Goal: Transaction & Acquisition: Purchase product/service

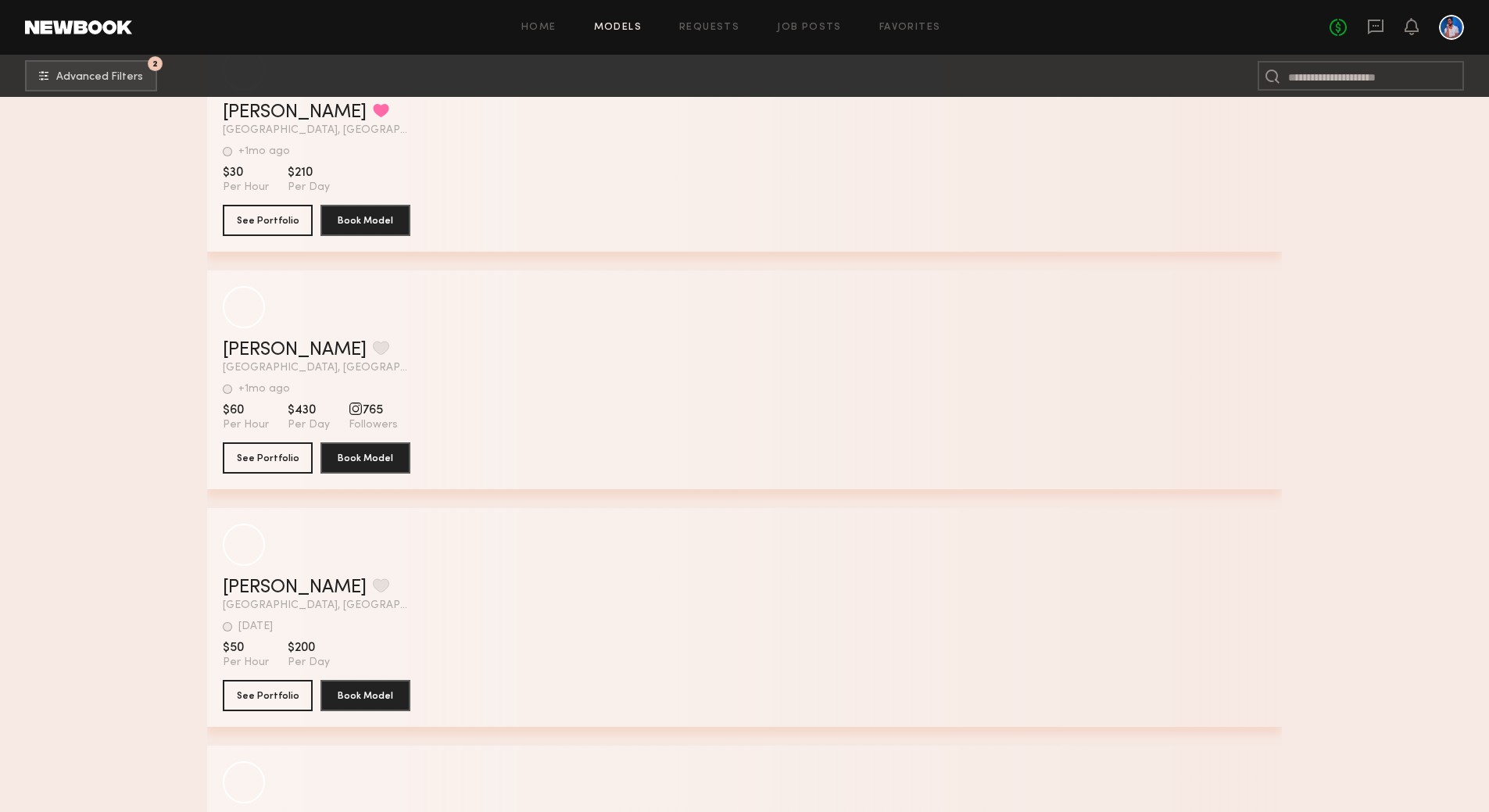
scroll to position [48842, 0]
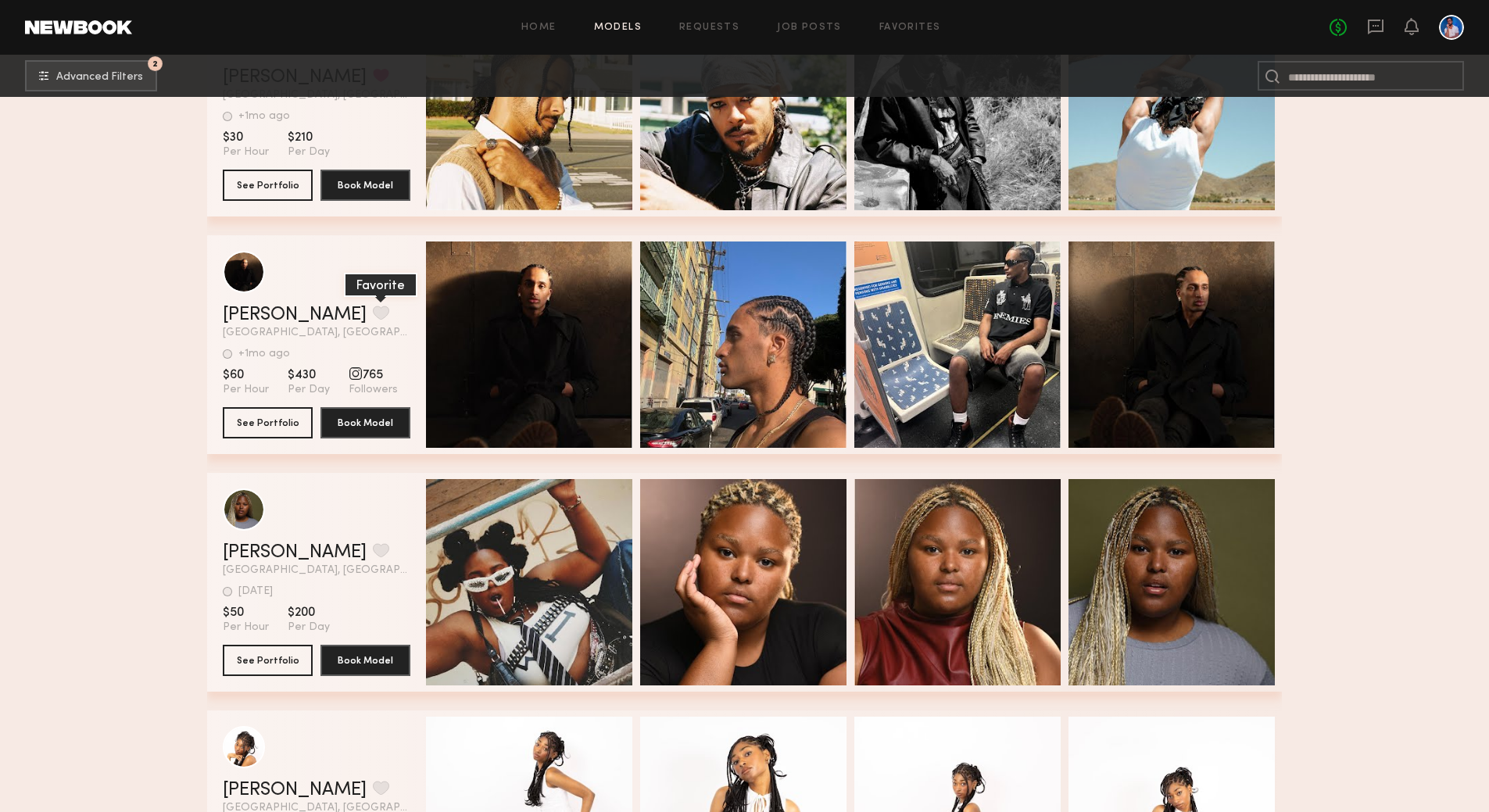
click at [372, 318] on button "grid" at bounding box center [381, 312] width 17 height 14
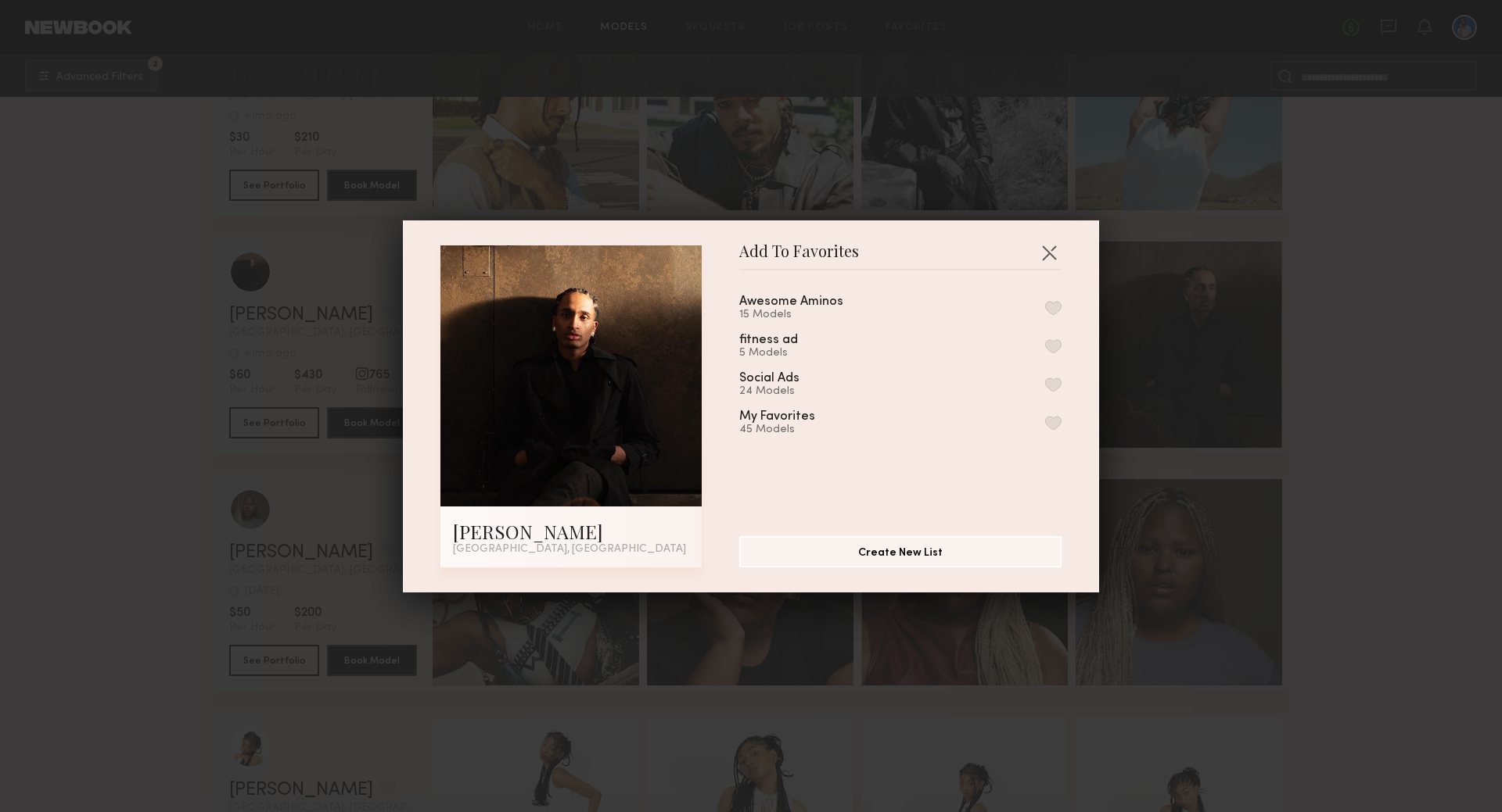
click at [1045, 429] on button "button" at bounding box center [1053, 423] width 17 height 14
click at [1323, 387] on div "Add To Favorites Jay N. Los Angeles, CA Add To Favorites Awesome Aminos 15 Mode…" at bounding box center [751, 406] width 1502 height 812
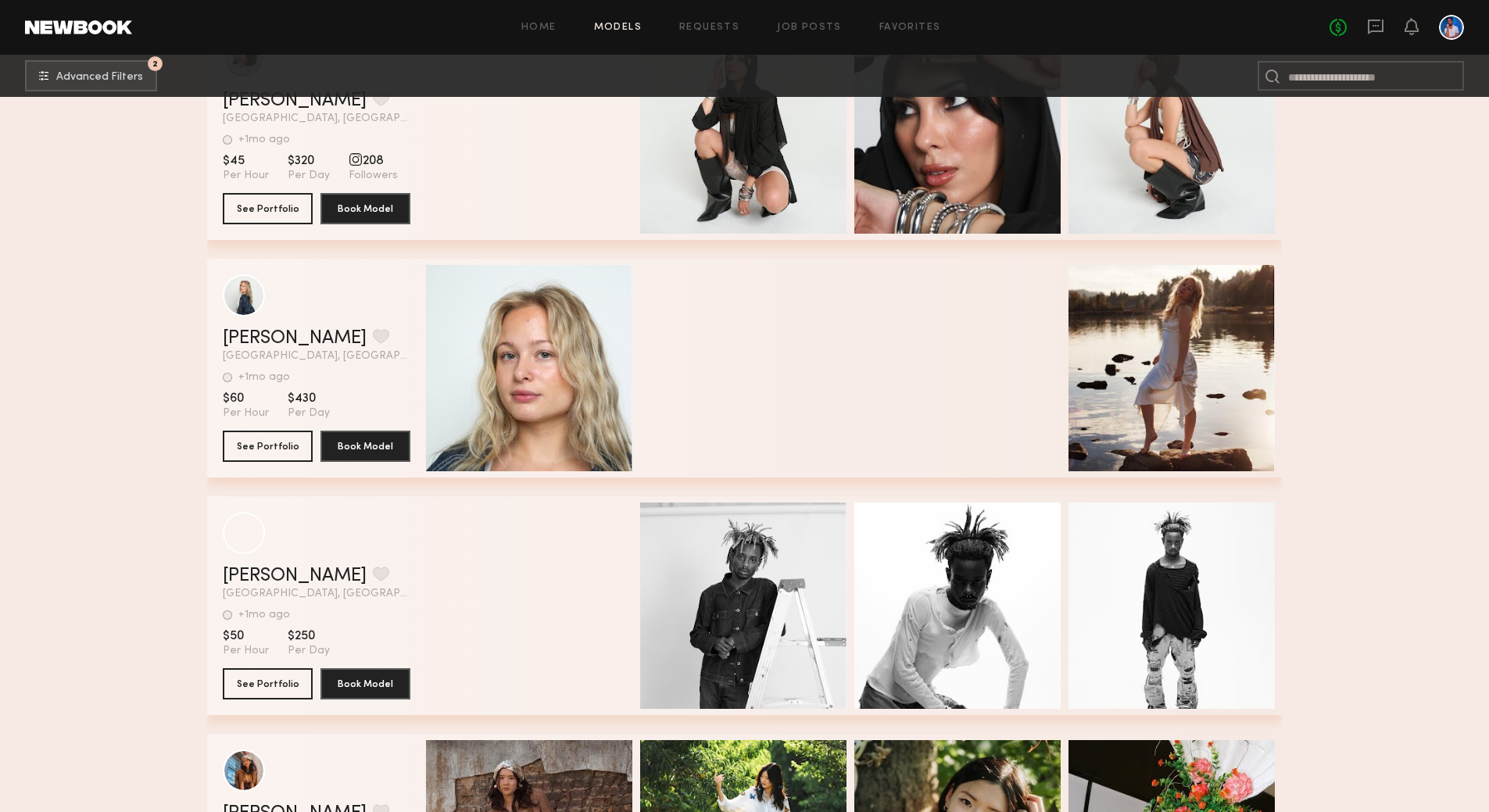
scroll to position [51943, 0]
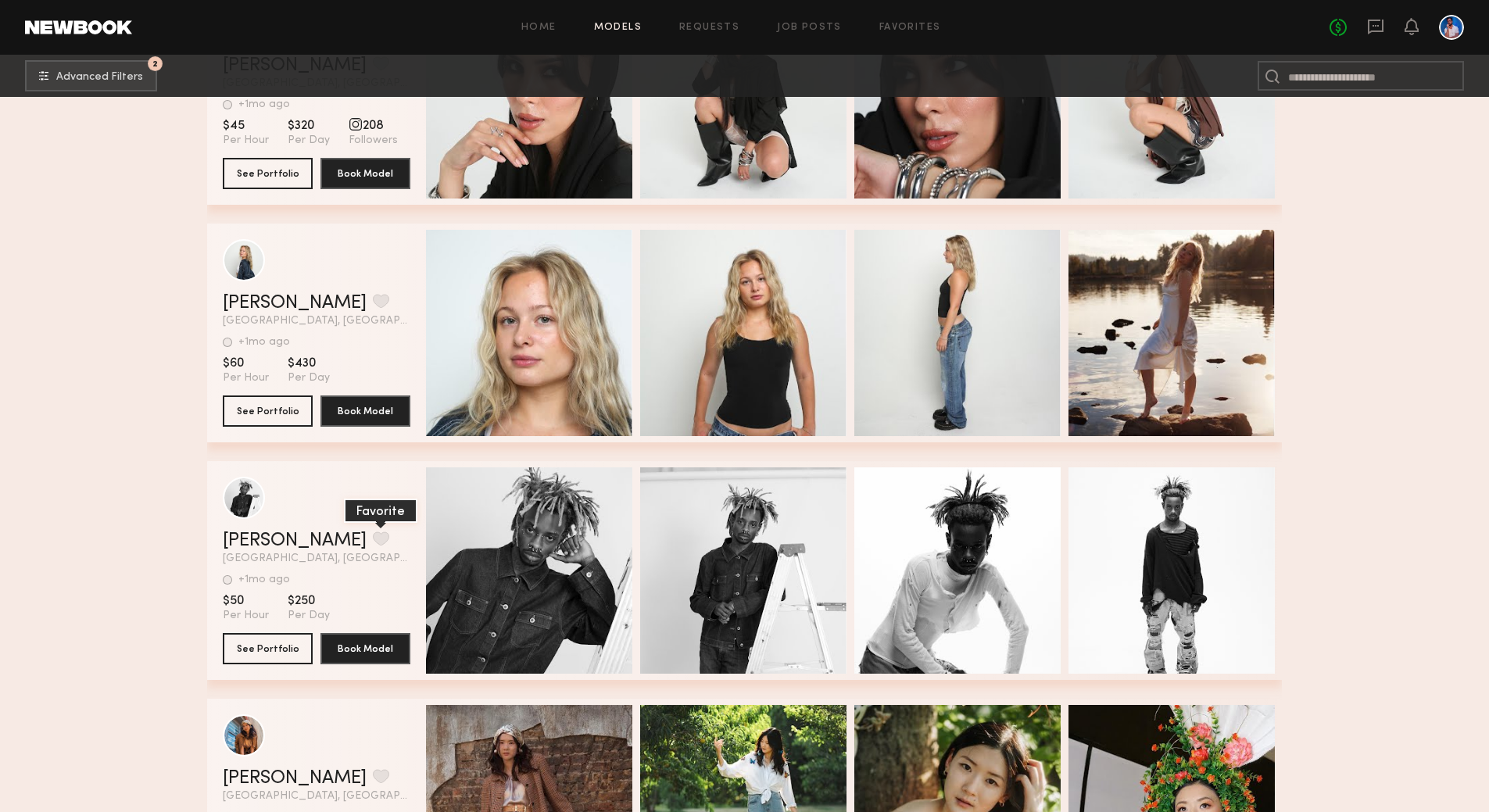
click at [372, 543] on button "grid" at bounding box center [381, 538] width 17 height 14
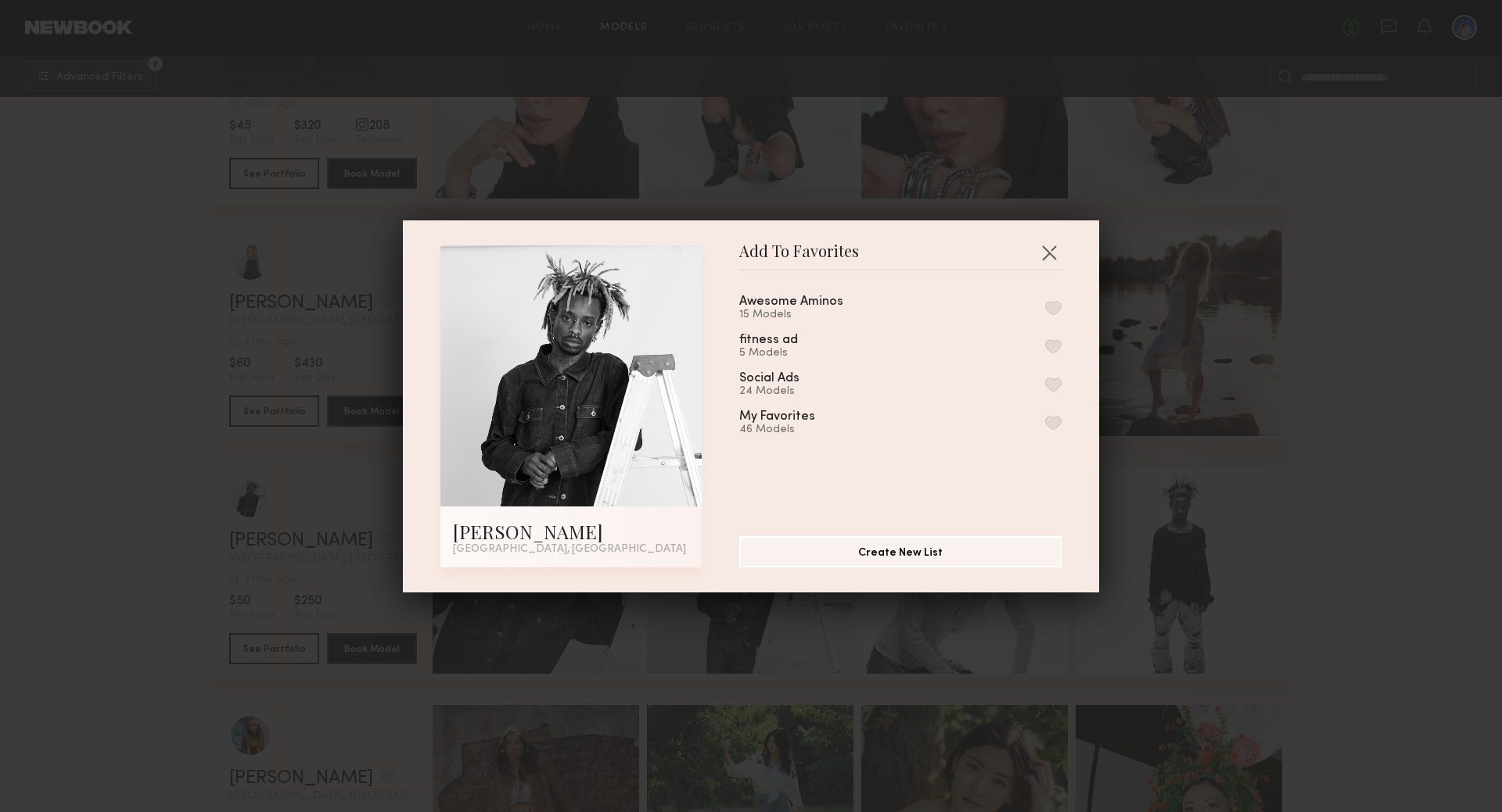
click at [769, 424] on div "My Favorites" at bounding box center [776, 417] width 75 height 13
click at [1045, 429] on button "button" at bounding box center [1053, 423] width 17 height 14
click at [1386, 508] on div "Add To Favorites Josiah M. Los Angeles, CA Add To Favorites Awesome Aminos 15 M…" at bounding box center [751, 406] width 1502 height 812
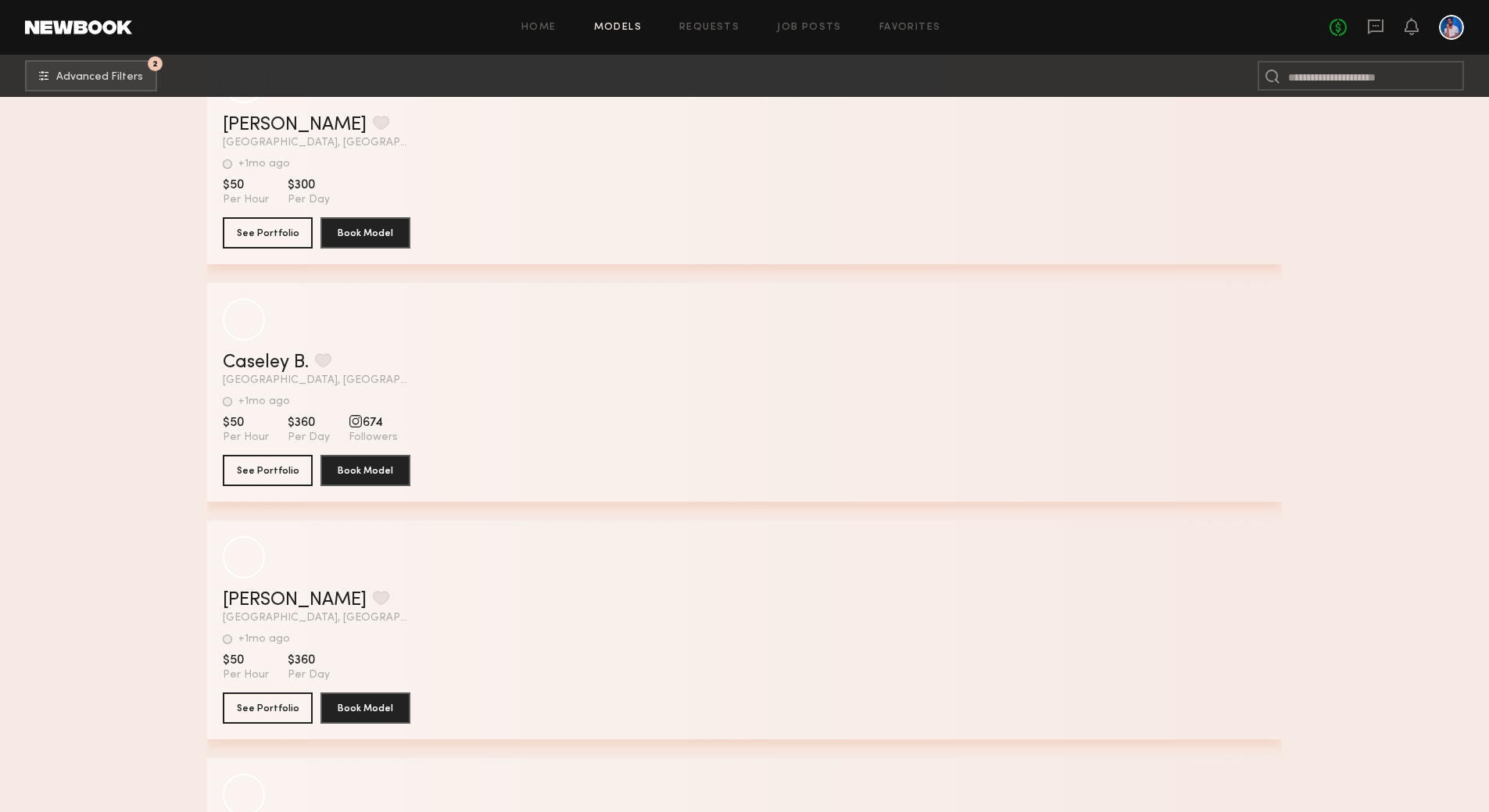
scroll to position [55773, 0]
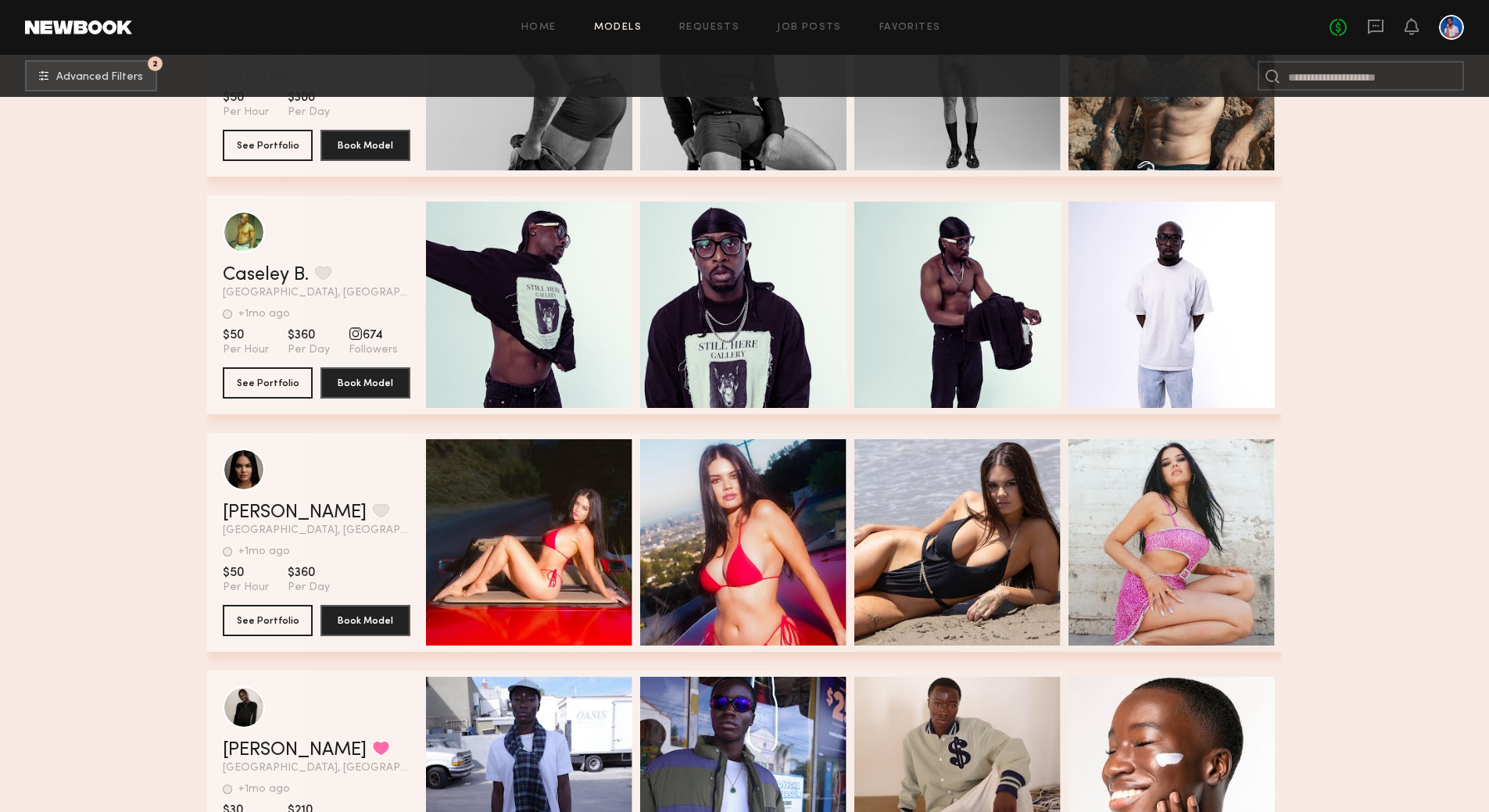
drag, startPoint x: 1390, startPoint y: 605, endPoint x: 1398, endPoint y: 543, distance: 62.5
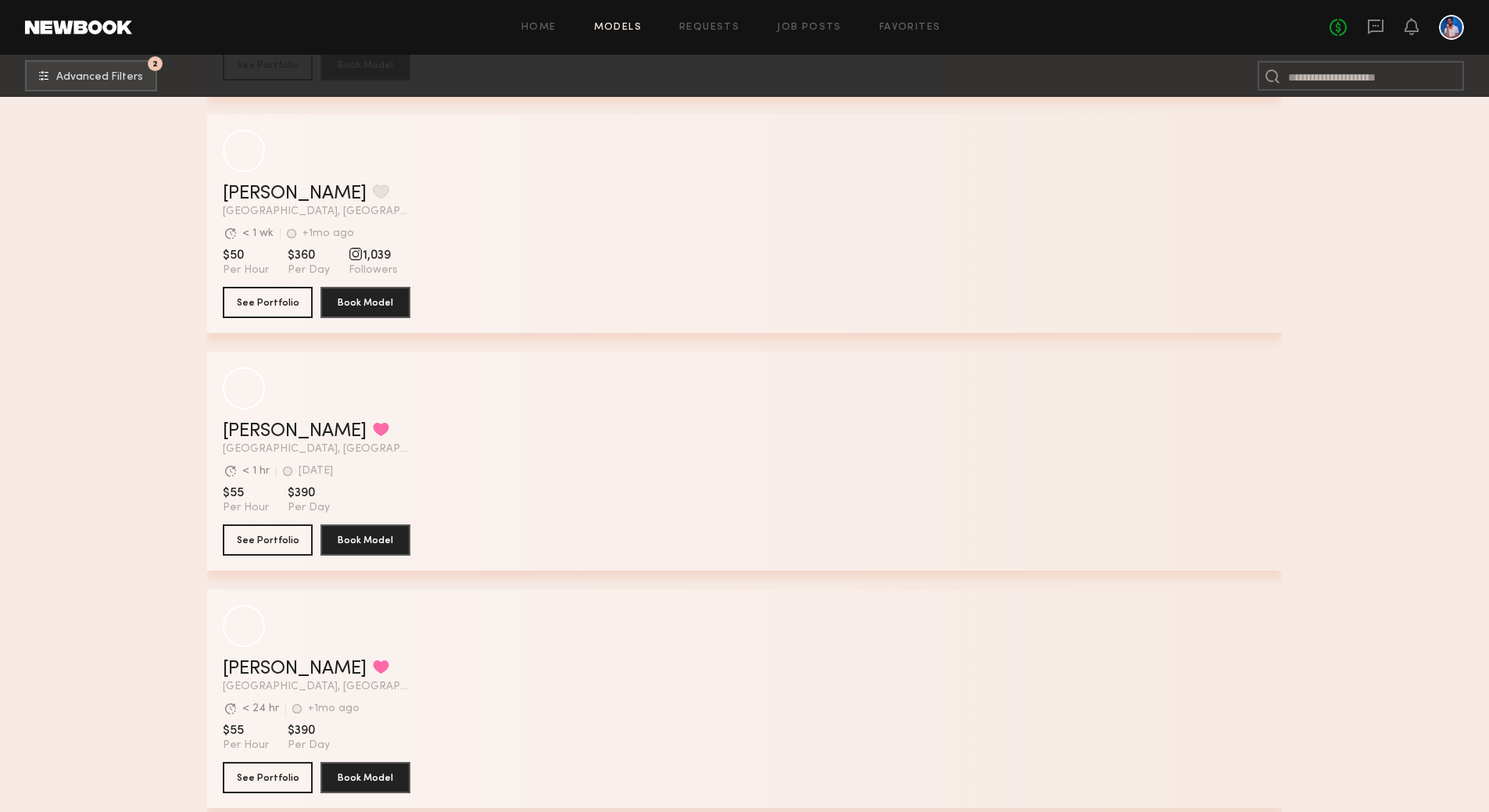
scroll to position [2088, 0]
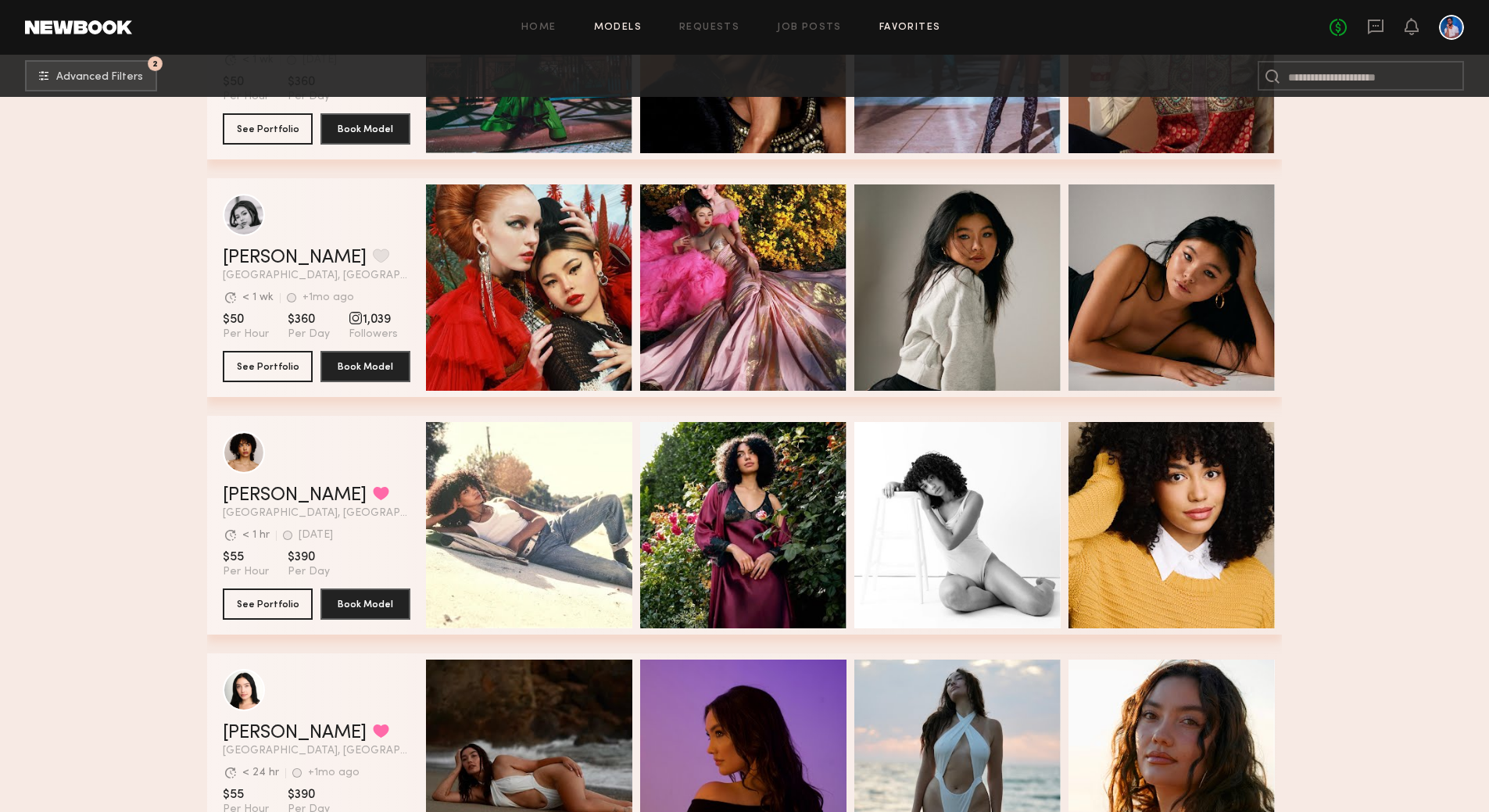
click at [903, 27] on link "Favorites" at bounding box center [910, 27] width 61 height 10
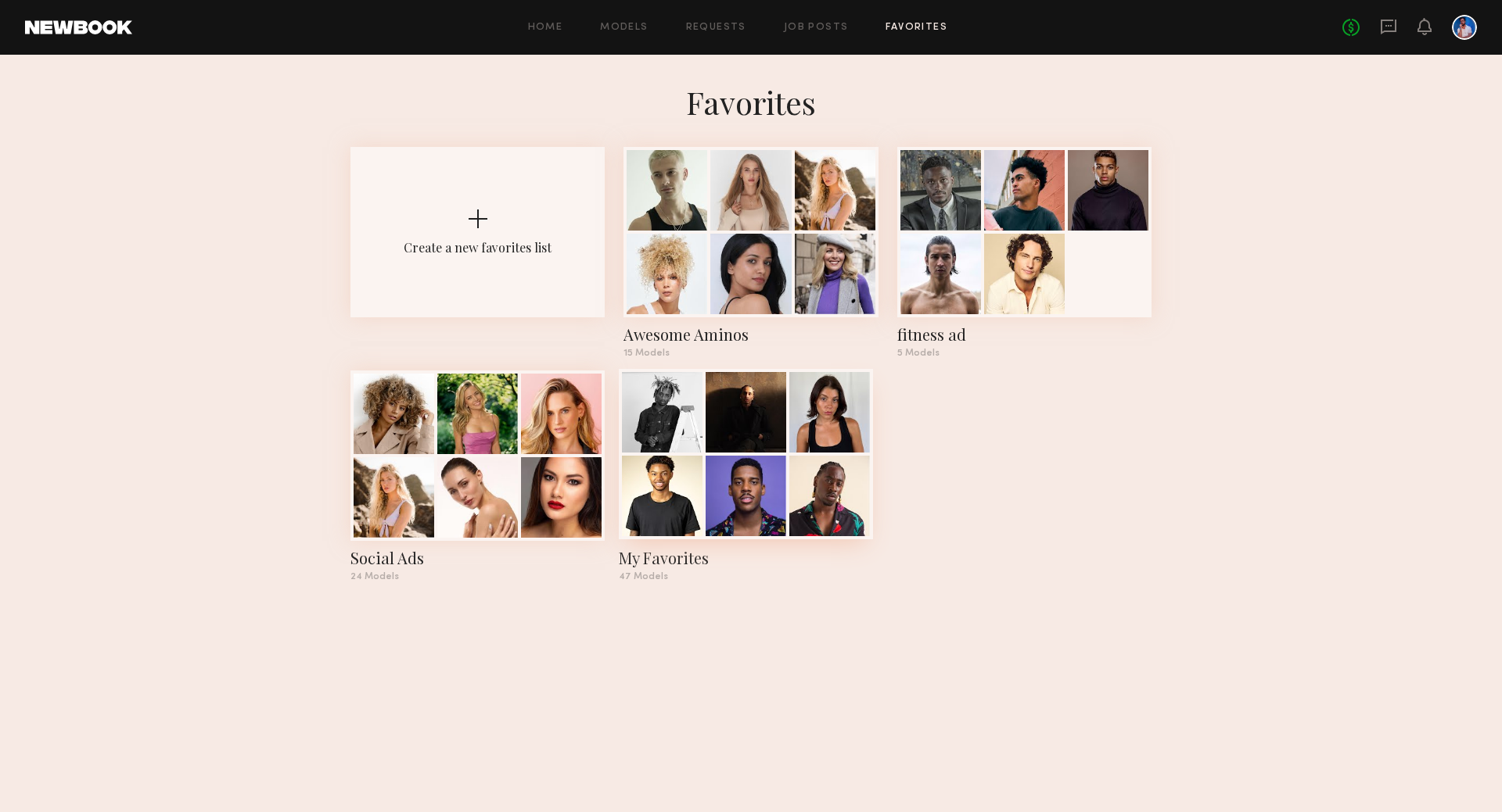
click at [786, 440] on div at bounding box center [745, 453] width 254 height 170
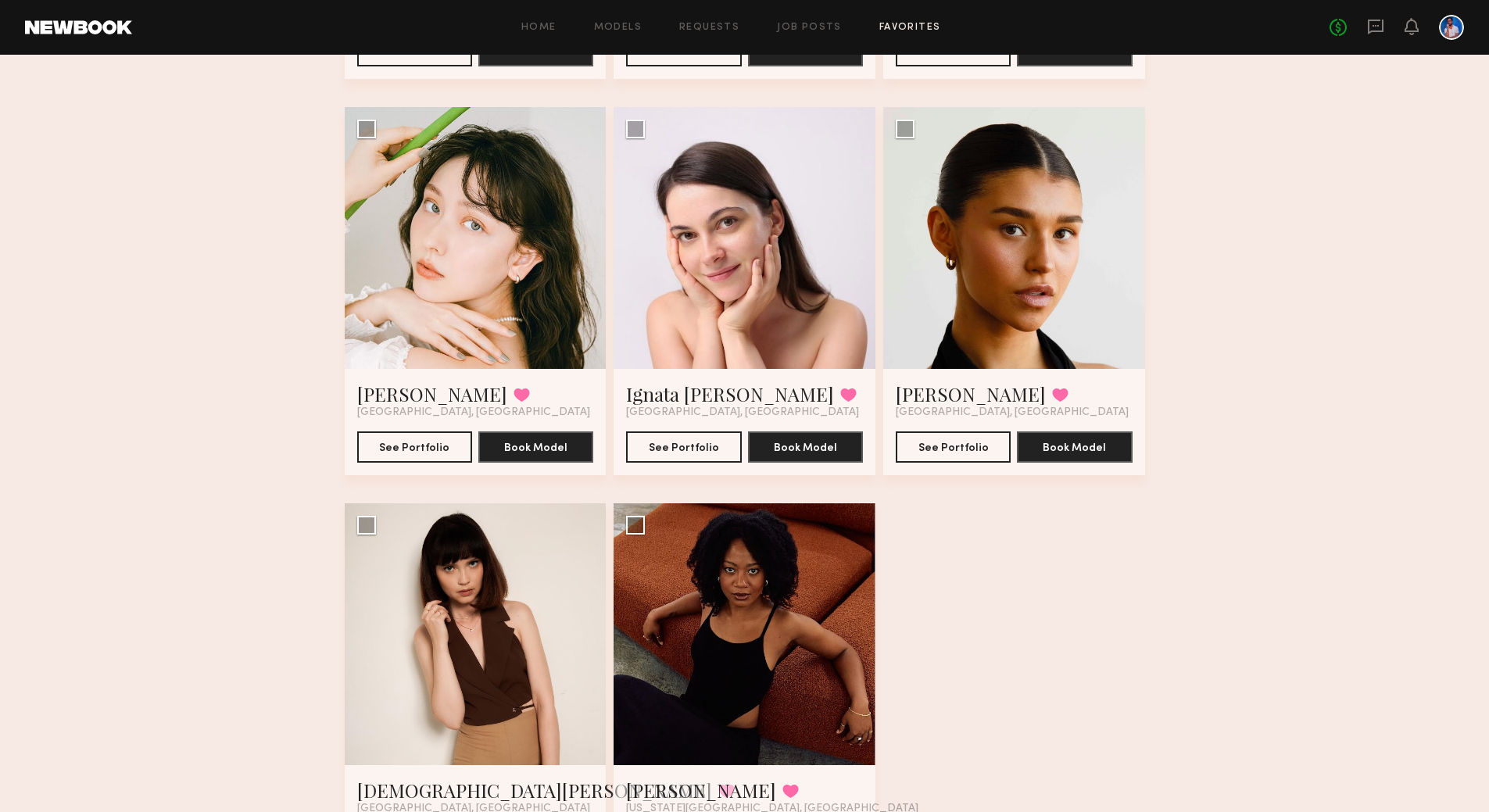
scroll to position [5733, 0]
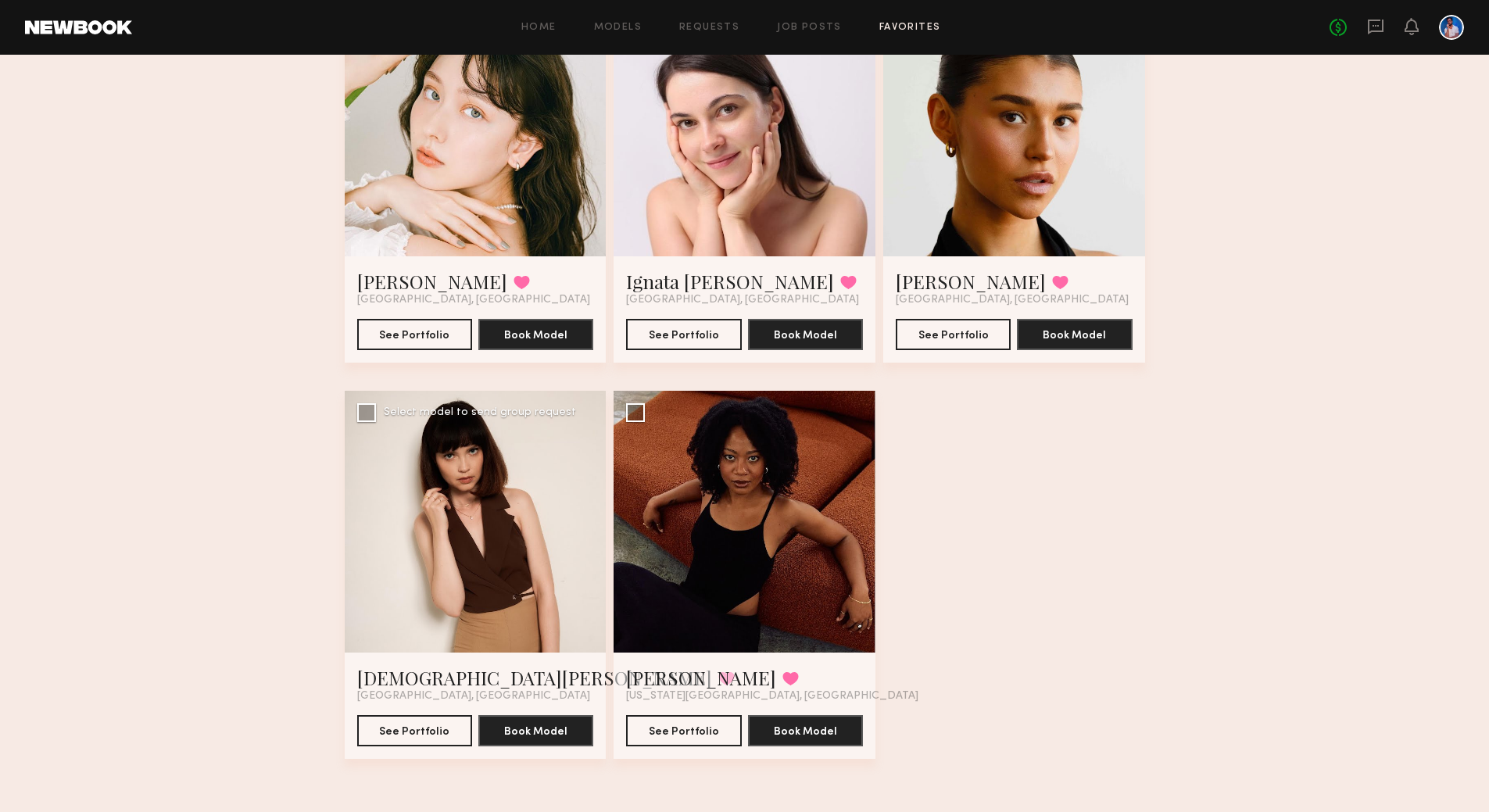
click at [494, 495] on div at bounding box center [475, 521] width 262 height 262
click at [388, 738] on button "See Portfolio" at bounding box center [414, 730] width 115 height 32
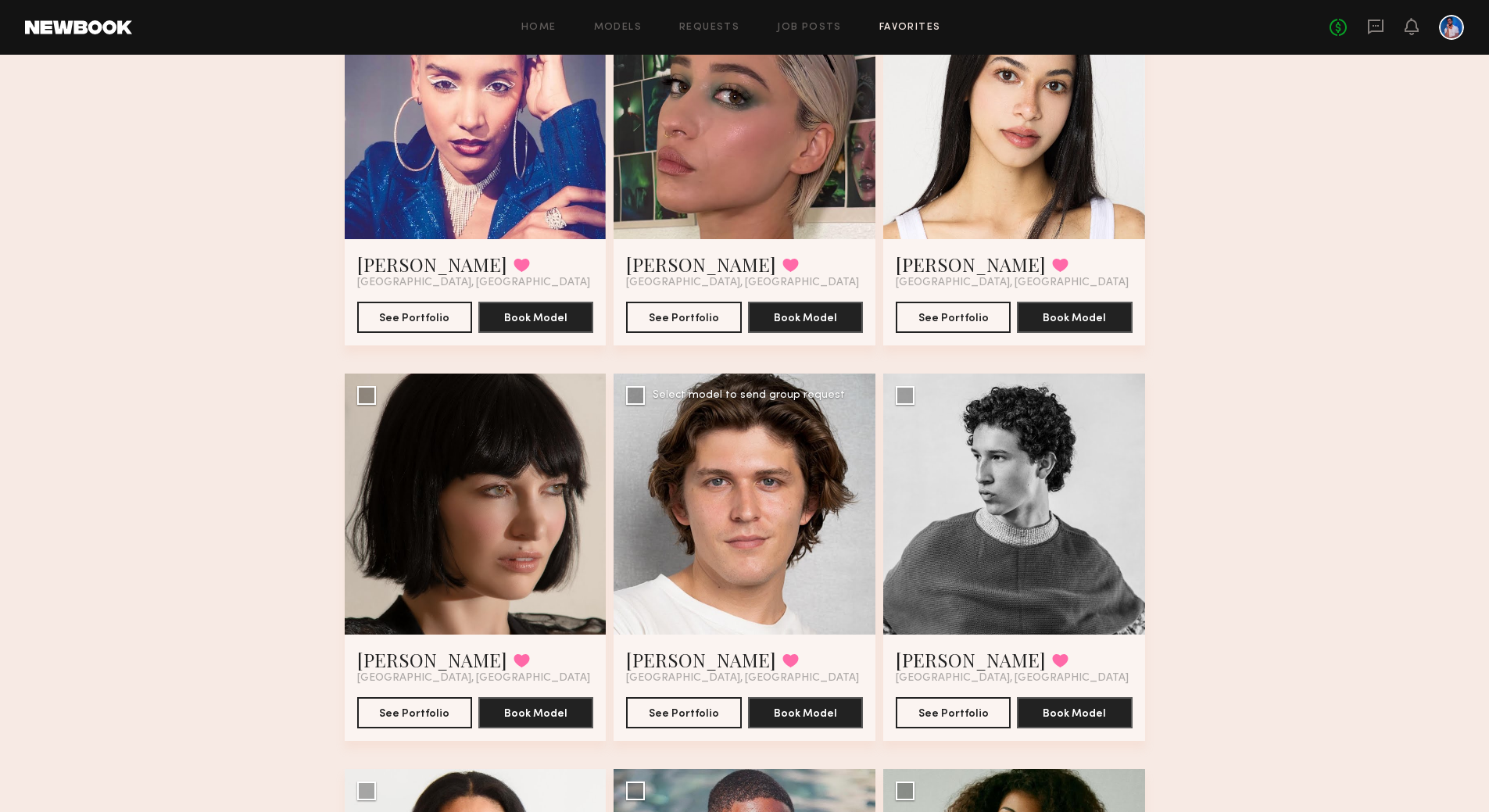
scroll to position [2632, 0]
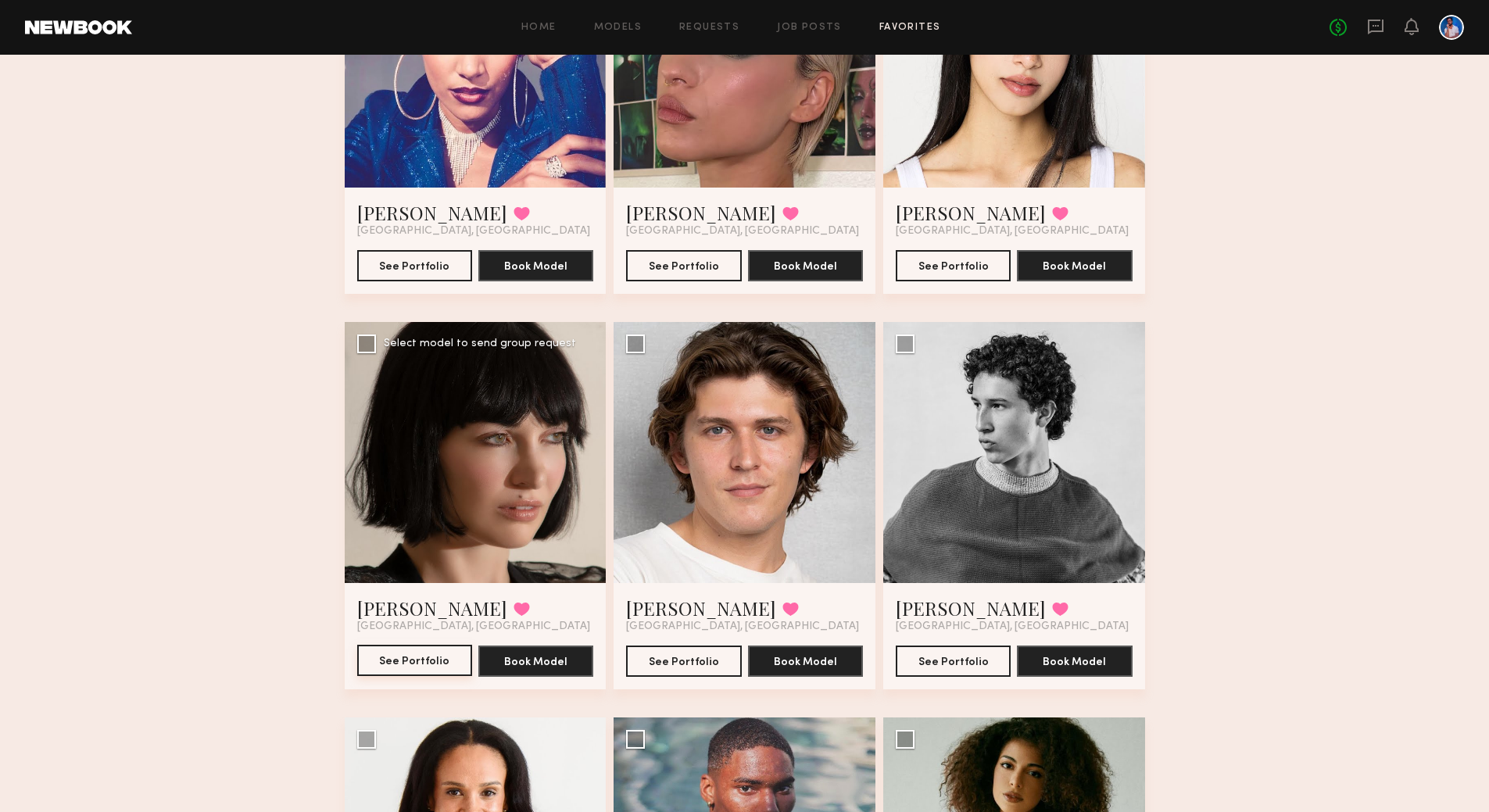
click at [445, 650] on button "See Portfolio" at bounding box center [414, 661] width 115 height 32
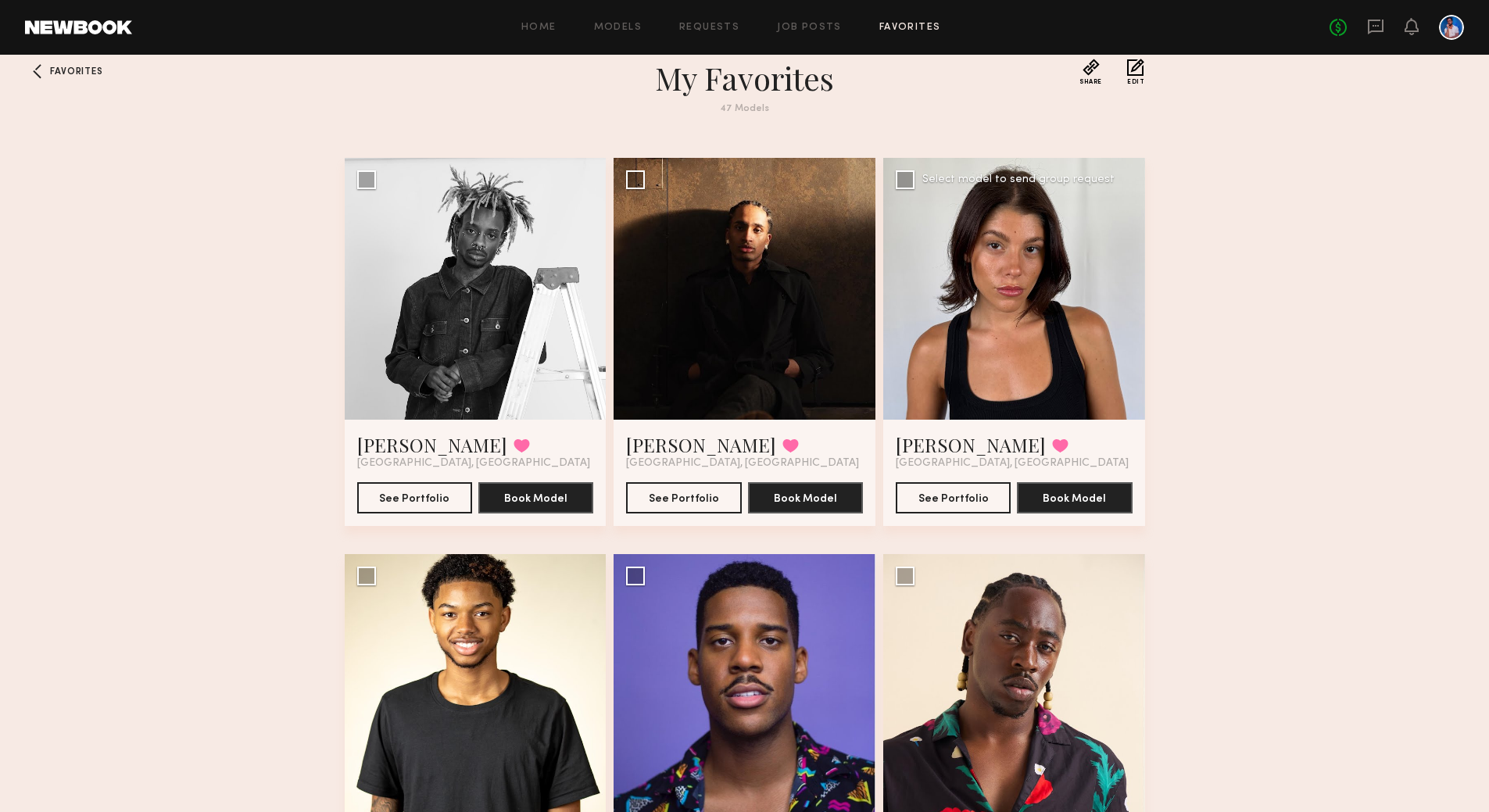
scroll to position [0, 0]
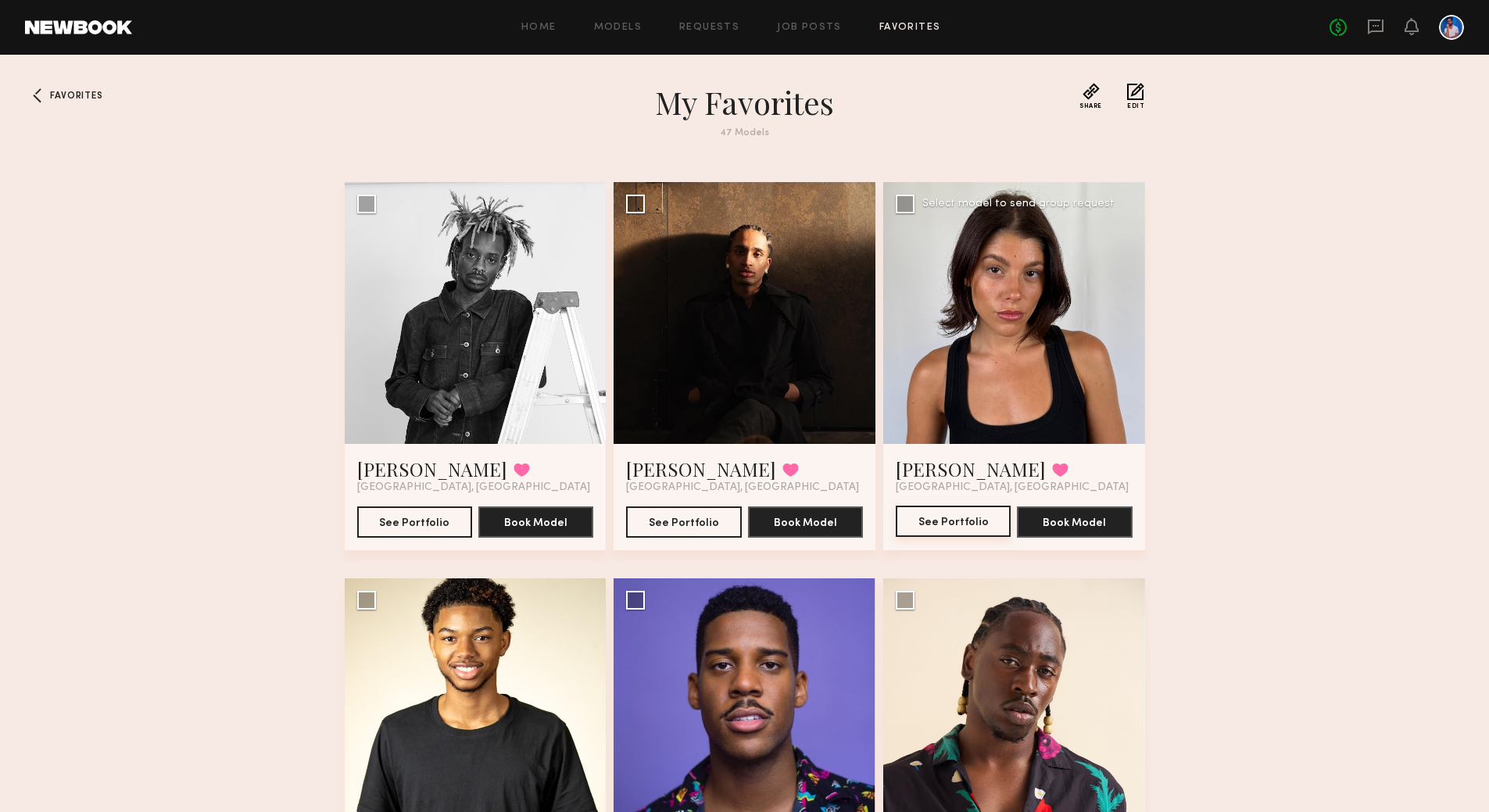
click at [933, 528] on button "See Portfolio" at bounding box center [953, 521] width 115 height 32
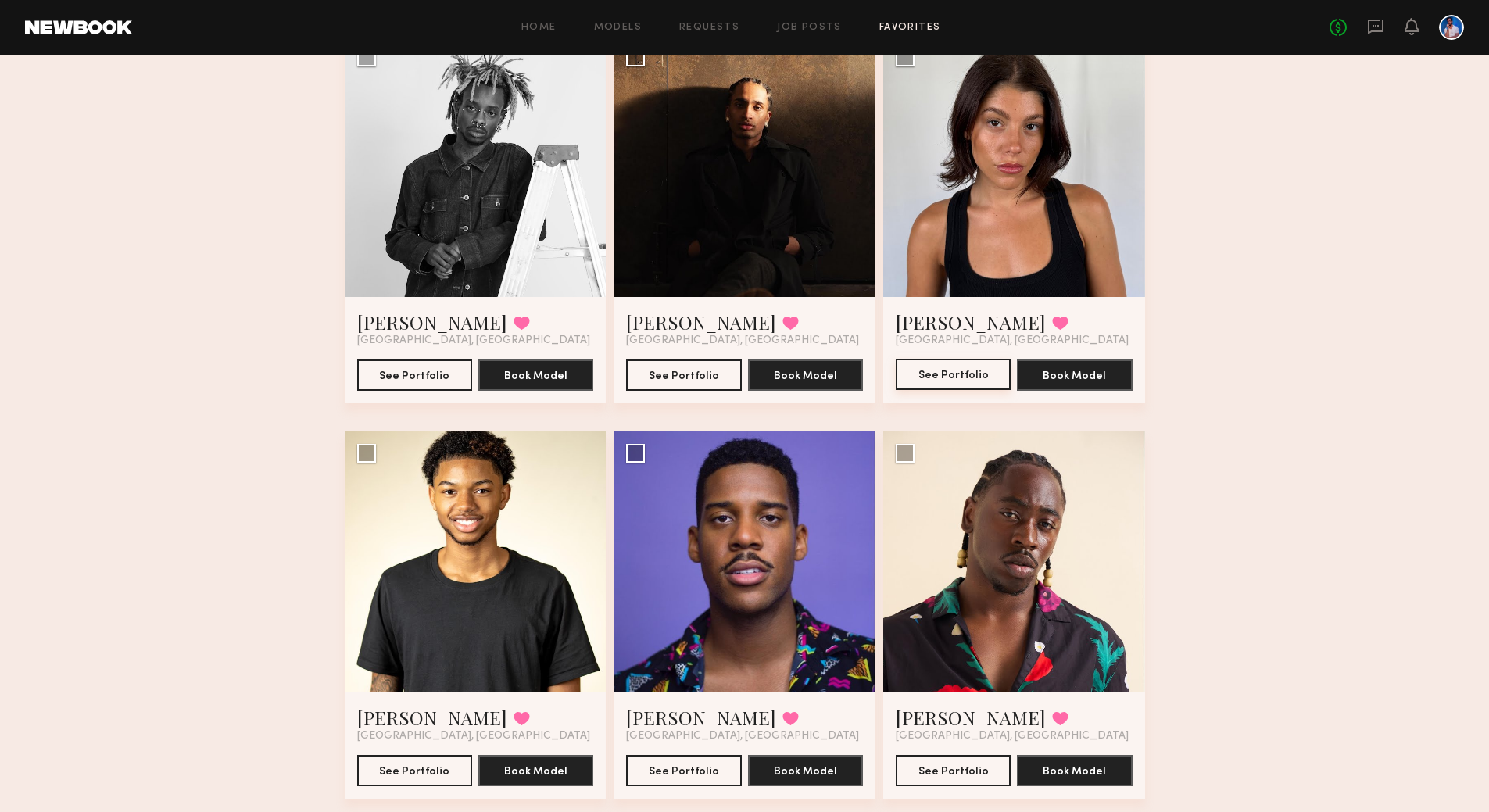
scroll to position [183, 0]
